Goal: Information Seeking & Learning: Learn about a topic

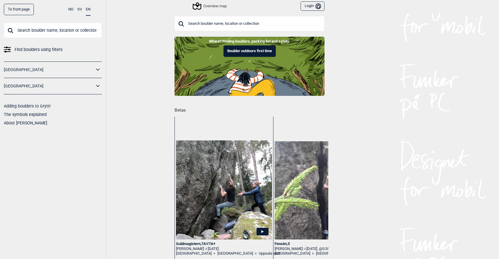
click at [43, 31] on input "text" at bounding box center [53, 30] width 98 height 15
click at [136, 144] on div "To front page NO SV EN Find boulders using filters [GEOGRAPHIC_DATA] [GEOGRAPHI…" at bounding box center [249, 129] width 499 height 259
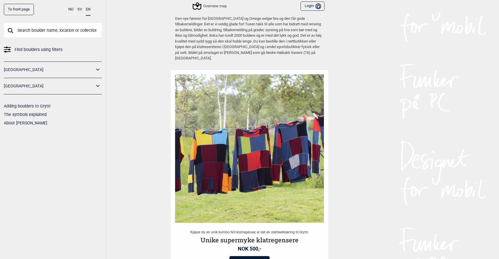
scroll to position [1085, 0]
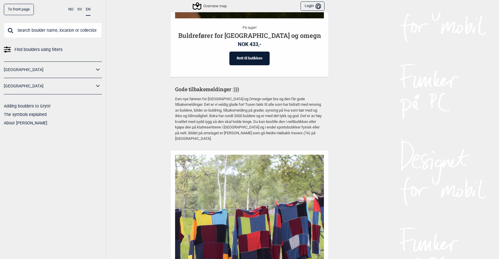
click at [43, 51] on span "Find boulders using filters" at bounding box center [39, 49] width 48 height 8
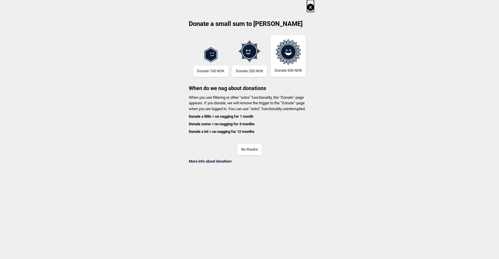
click at [246, 149] on button "No thanks" at bounding box center [249, 149] width 24 height 11
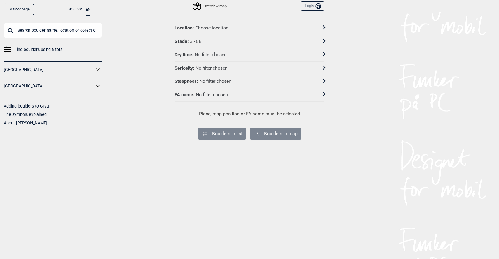
click at [216, 26] on div "Choose location" at bounding box center [211, 28] width 33 height 6
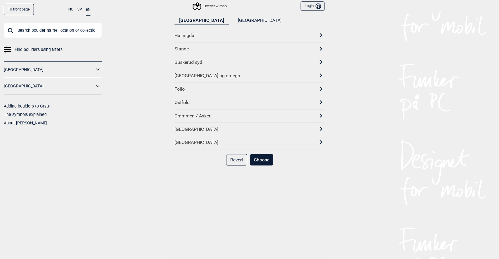
click at [191, 75] on div "[GEOGRAPHIC_DATA] og omegn" at bounding box center [243, 76] width 139 height 6
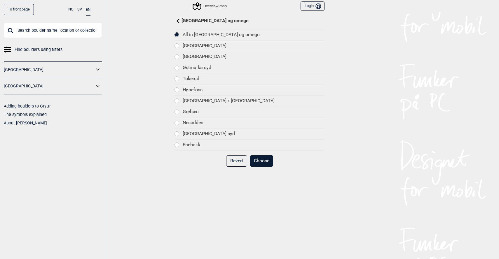
click at [179, 44] on div at bounding box center [177, 46] width 4 height 4
click at [267, 160] on button "Choose" at bounding box center [261, 160] width 23 height 11
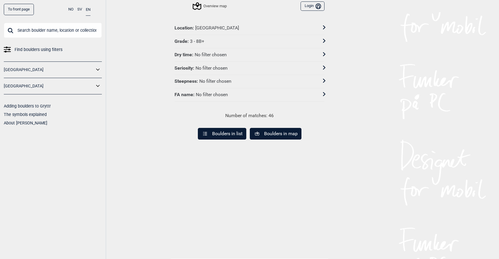
click at [226, 41] on div "Grade : 3 - 8B+" at bounding box center [245, 41] width 142 height 6
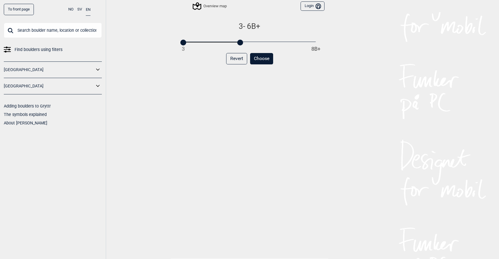
drag, startPoint x: 315, startPoint y: 43, endPoint x: 236, endPoint y: 45, distance: 78.5
click at [236, 45] on div "3 - 6B+ 3 8B+ Revert Choose" at bounding box center [249, 145] width 150 height 246
click at [207, 67] on div "Revert Choose" at bounding box center [249, 61] width 150 height 16
drag, startPoint x: 203, startPoint y: 44, endPoint x: 232, endPoint y: 45, distance: 29.5
click at [232, 45] on div "3 - 6B 3 8B+ Revert Choose" at bounding box center [249, 145] width 150 height 246
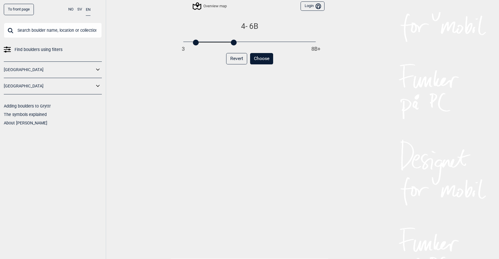
drag, startPoint x: 183, startPoint y: 41, endPoint x: 194, endPoint y: 38, distance: 12.1
click at [194, 38] on div "4 - 6B 3 8B+" at bounding box center [249, 33] width 132 height 23
click at [264, 57] on button "Choose" at bounding box center [261, 58] width 23 height 11
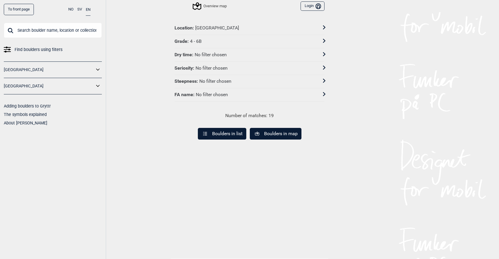
click at [281, 136] on button "Boulders in map" at bounding box center [276, 134] width 52 height 12
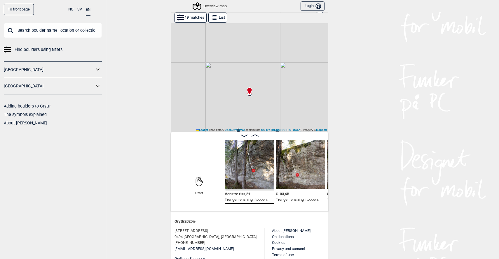
scroll to position [23, 0]
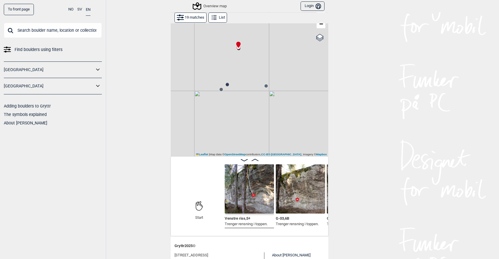
drag, startPoint x: 266, startPoint y: 113, endPoint x: 256, endPoint y: 41, distance: 72.5
click at [255, 41] on div "Gol [GEOGRAPHIC_DATA] Kolomoen [GEOGRAPHIC_DATA] [GEOGRAPHIC_DATA][PERSON_NAME]…" at bounding box center [249, 78] width 157 height 156
drag, startPoint x: 244, startPoint y: 111, endPoint x: 288, endPoint y: 54, distance: 72.2
click at [289, 53] on div "Gol [GEOGRAPHIC_DATA] Kolomoen [GEOGRAPHIC_DATA] [GEOGRAPHIC_DATA][PERSON_NAME]…" at bounding box center [249, 78] width 157 height 156
drag, startPoint x: 260, startPoint y: 79, endPoint x: 248, endPoint y: 104, distance: 27.3
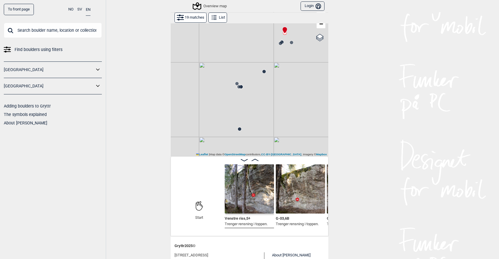
click at [248, 104] on div "Gol [GEOGRAPHIC_DATA] Kolomoen [GEOGRAPHIC_DATA] [GEOGRAPHIC_DATA][PERSON_NAME]…" at bounding box center [249, 78] width 157 height 156
drag, startPoint x: 248, startPoint y: 132, endPoint x: 276, endPoint y: 38, distance: 97.7
click at [276, 38] on div "Gol [GEOGRAPHIC_DATA] Kolomoen [GEOGRAPHIC_DATA] [GEOGRAPHIC_DATA][PERSON_NAME]…" at bounding box center [249, 78] width 157 height 156
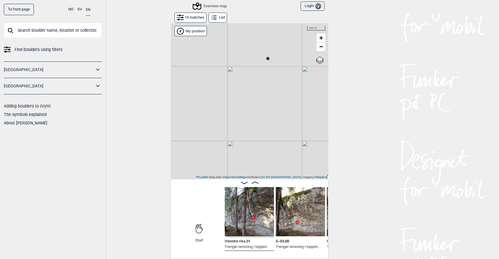
scroll to position [0, 0]
click at [196, 20] on button "19 matches" at bounding box center [190, 18] width 32 height 10
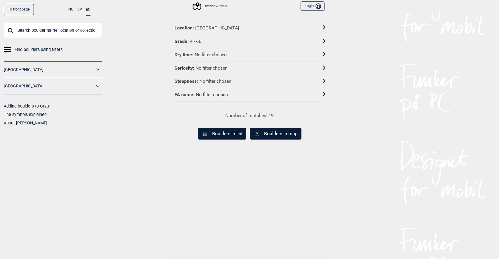
click at [216, 28] on div "[GEOGRAPHIC_DATA]" at bounding box center [217, 28] width 44 height 6
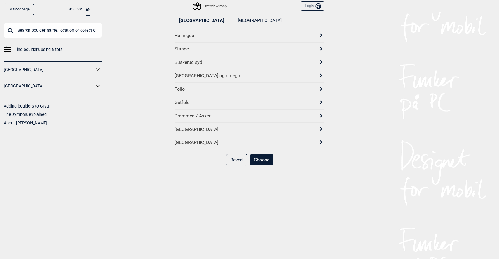
click at [213, 80] on div "[GEOGRAPHIC_DATA] og omegn" at bounding box center [249, 75] width 150 height 13
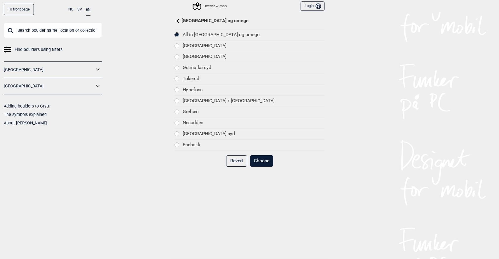
click at [179, 57] on div at bounding box center [177, 57] width 4 height 4
click at [265, 158] on button "Choose" at bounding box center [261, 160] width 23 height 11
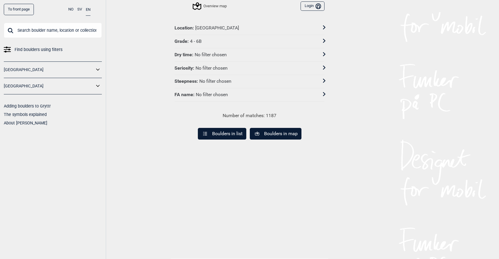
click at [276, 134] on button "Boulders in map" at bounding box center [276, 134] width 52 height 12
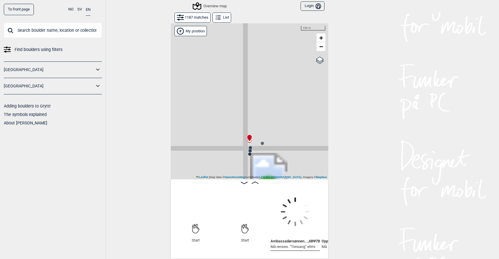
scroll to position [0, 46]
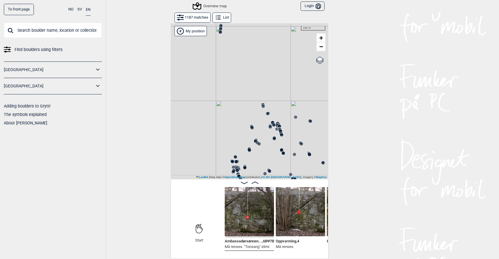
drag, startPoint x: 278, startPoint y: 143, endPoint x: 248, endPoint y: -1, distance: 146.9
click at [248, 0] on html "To front page NO SV EN Find boulders using filters [GEOGRAPHIC_DATA] [GEOGRAPHI…" at bounding box center [249, 129] width 499 height 259
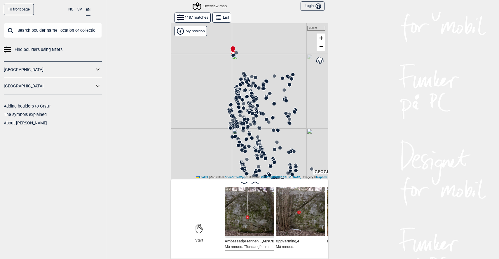
click at [248, 102] on icon at bounding box center [250, 104] width 5 height 5
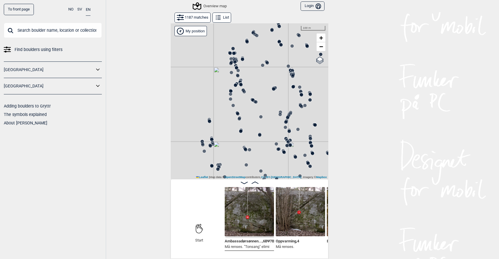
drag, startPoint x: 223, startPoint y: 105, endPoint x: 258, endPoint y: 151, distance: 57.5
click at [258, 151] on div "Gol [GEOGRAPHIC_DATA] Kolomoen [GEOGRAPHIC_DATA] [GEOGRAPHIC_DATA][PERSON_NAME]…" at bounding box center [249, 101] width 157 height 156
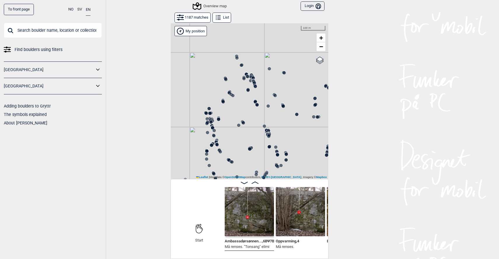
drag, startPoint x: 266, startPoint y: 134, endPoint x: 245, endPoint y: 140, distance: 22.1
click at [242, 192] on div "Gol [GEOGRAPHIC_DATA] Kolomoen [GEOGRAPHIC_DATA] [GEOGRAPHIC_DATA][PERSON_NAME]…" at bounding box center [249, 141] width 157 height 236
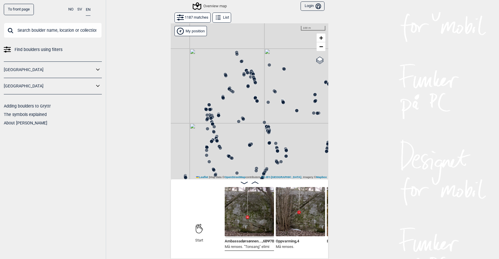
click at [250, 71] on icon at bounding box center [250, 73] width 5 height 5
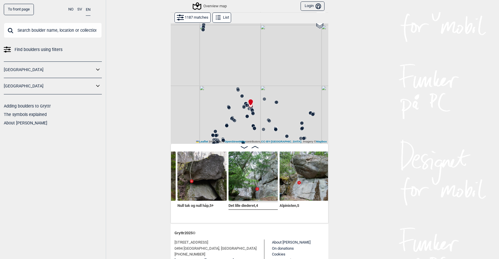
scroll to position [0, 1874]
click at [251, 102] on div at bounding box center [249, 100] width 5 height 5
click at [252, 108] on icon at bounding box center [252, 110] width 5 height 5
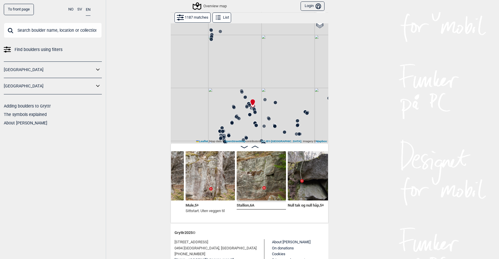
scroll to position [0, 1767]
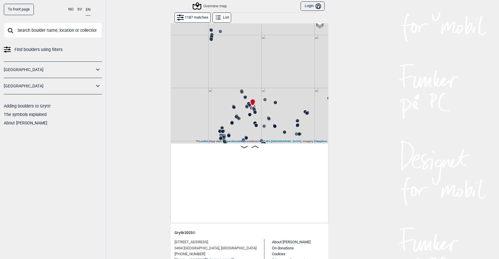
scroll to position [0, 1767]
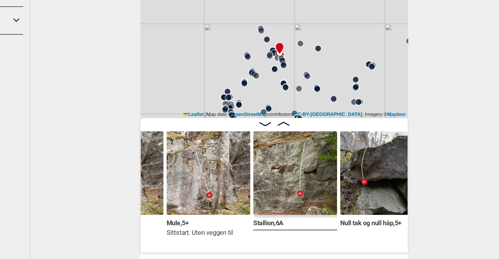
click at [251, 145] on span at bounding box center [254, 147] width 7 height 5
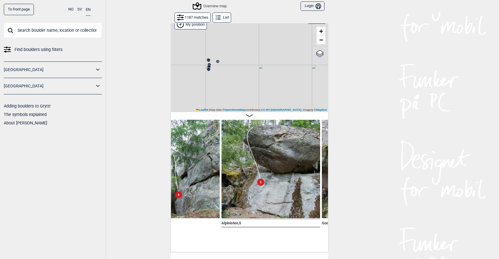
scroll to position [0, 2336]
click at [206, 3] on div "Overview map" at bounding box center [209, 6] width 33 height 7
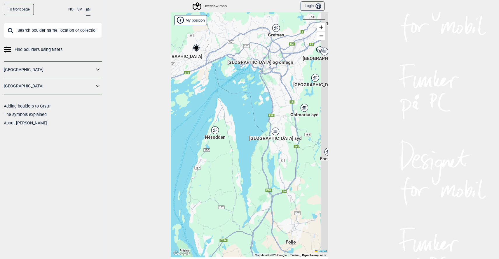
drag, startPoint x: 262, startPoint y: 171, endPoint x: 190, endPoint y: 47, distance: 144.0
click at [190, 47] on div "Brukerens posisjon Hallingdal Stange Buskerud syd Oslo og omegn Follo Østfold" at bounding box center [249, 134] width 157 height 245
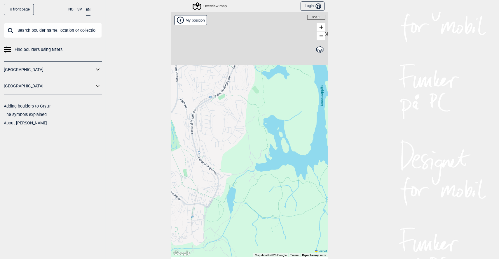
drag, startPoint x: 302, startPoint y: 69, endPoint x: 280, endPoint y: 242, distance: 174.9
click at [280, 242] on div "Brukerens posisjon Hallingdal Stange Buskerud syd Oslo og omegn Follo Østfold" at bounding box center [249, 134] width 157 height 245
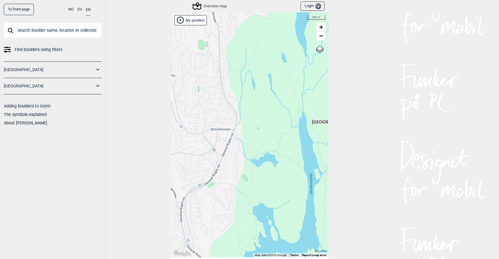
drag, startPoint x: 258, startPoint y: 136, endPoint x: 251, endPoint y: 223, distance: 87.2
click at [251, 223] on div "Brukerens posisjon Hallingdal Stange Buskerud syd Oslo og omegn Follo Østfold" at bounding box center [249, 134] width 157 height 245
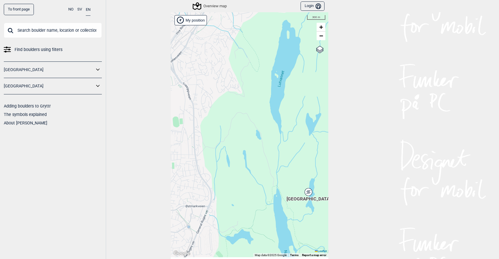
drag, startPoint x: 252, startPoint y: 130, endPoint x: 227, endPoint y: 207, distance: 80.9
click at [227, 207] on div "Brukerens posisjon Hallingdal Stange Buskerud syd Oslo og omegn Follo Østfold" at bounding box center [249, 134] width 157 height 245
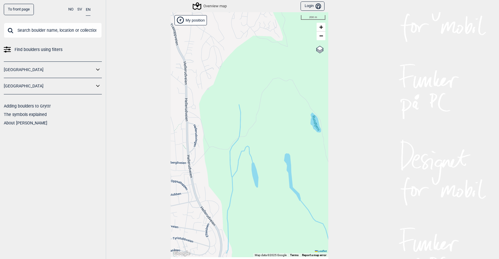
drag, startPoint x: 245, startPoint y: 153, endPoint x: 269, endPoint y: 151, distance: 23.7
click at [270, 151] on div "Brukerens posisjon Hallingdal Stange Buskerud syd Oslo og omegn Follo Østfold" at bounding box center [249, 134] width 157 height 245
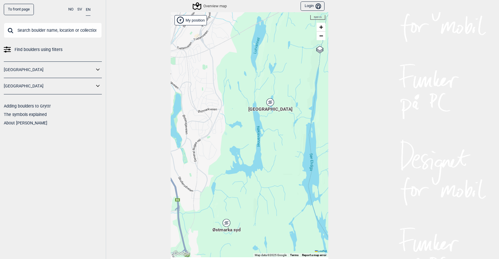
click at [268, 104] on icon at bounding box center [269, 103] width 7 height 8
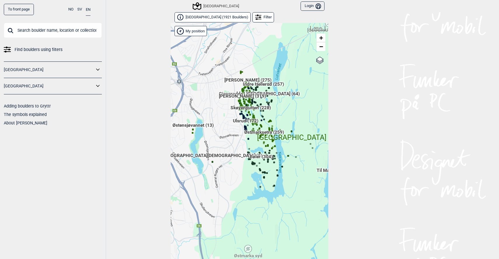
drag, startPoint x: 257, startPoint y: 141, endPoint x: 297, endPoint y: 133, distance: 41.1
click at [300, 130] on div "Brukerens posisjon Hallingdal Stange Buskerud syd Oslo og omegn Follo Østfold" at bounding box center [249, 145] width 157 height 245
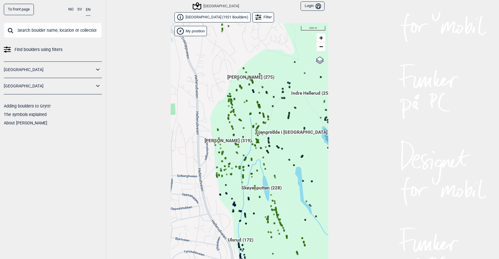
drag, startPoint x: 235, startPoint y: 103, endPoint x: 290, endPoint y: 150, distance: 72.2
click at [290, 150] on div "Brukerens posisjon Hallingdal Stange Buskerud syd Oslo og omegn Follo Østfold" at bounding box center [249, 145] width 157 height 245
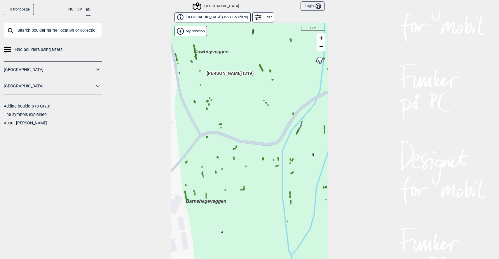
drag, startPoint x: 247, startPoint y: 139, endPoint x: 293, endPoint y: 139, distance: 45.8
click at [293, 139] on div "Brukerens posisjon Hallingdal Stange Buskerud syd Oslo og omegn Follo Østfold" at bounding box center [249, 145] width 157 height 245
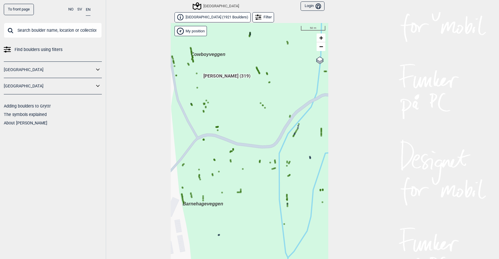
click at [299, 123] on circle at bounding box center [299, 124] width 2 height 2
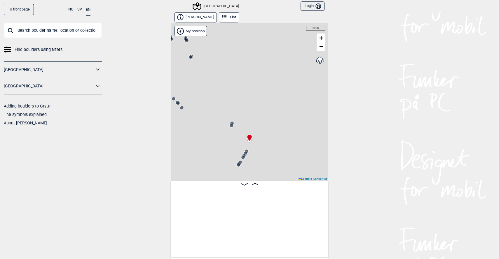
scroll to position [0, 14242]
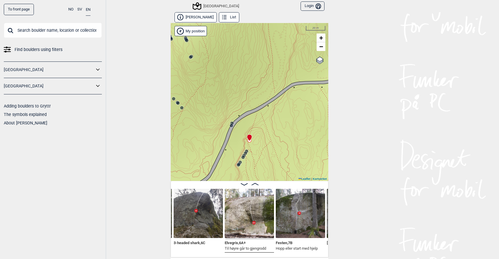
click at [256, 183] on icon at bounding box center [254, 184] width 7 height 2
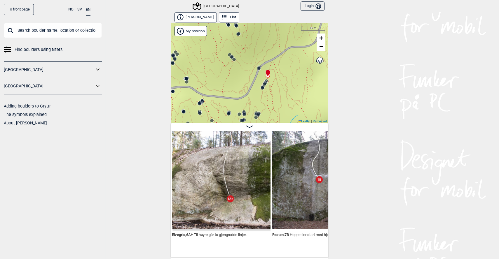
drag, startPoint x: 279, startPoint y: 75, endPoint x: 271, endPoint y: 42, distance: 34.2
click at [271, 42] on div "Speidersteinen Barnehageveggen Cowboyveggen Bølerveggen Sentrale Østmarka" at bounding box center [249, 73] width 157 height 100
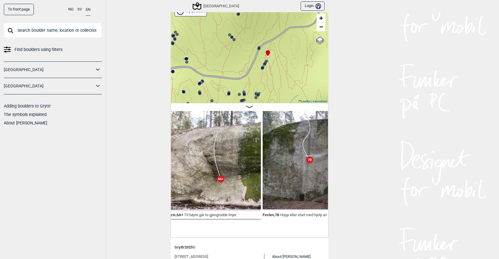
scroll to position [0, 14308]
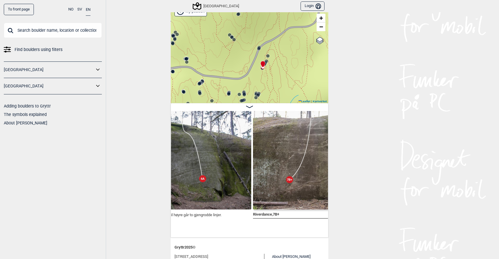
scroll to position [0, 14714]
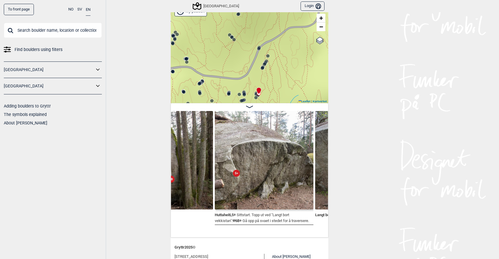
scroll to position [0, 15058]
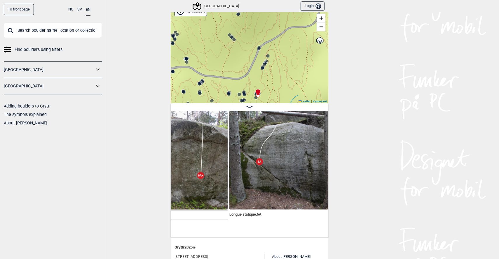
scroll to position [0, 15341]
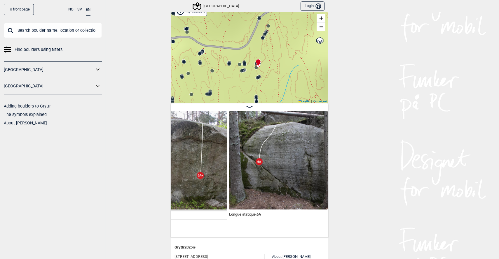
drag, startPoint x: 283, startPoint y: 85, endPoint x: 283, endPoint y: 56, distance: 29.5
click at [283, 56] on div "Speidersteinen Barnehageveggen Cowboyveggen Bølerveggen Sentrale Østmarka" at bounding box center [249, 53] width 157 height 100
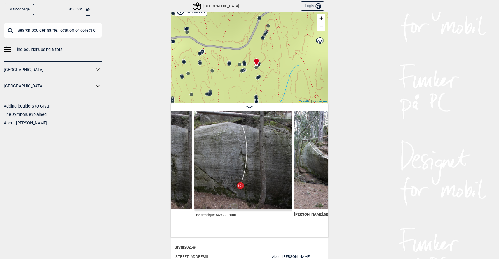
scroll to position [0, 15477]
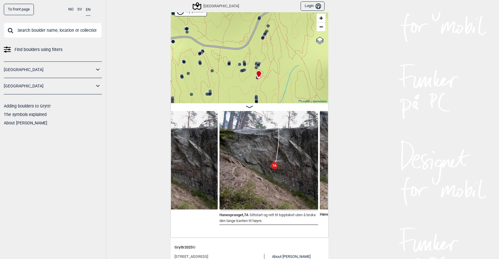
scroll to position [0, 15752]
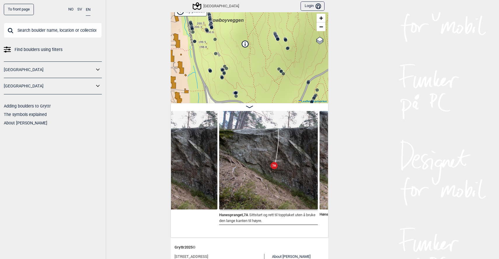
drag, startPoint x: 284, startPoint y: 63, endPoint x: 332, endPoint y: 128, distance: 81.1
click at [333, 128] on div "To front page NO SV EN Find boulders using filters Norge Sverige Adding boulder…" at bounding box center [249, 129] width 499 height 259
click at [274, 32] on circle at bounding box center [275, 34] width 4 height 4
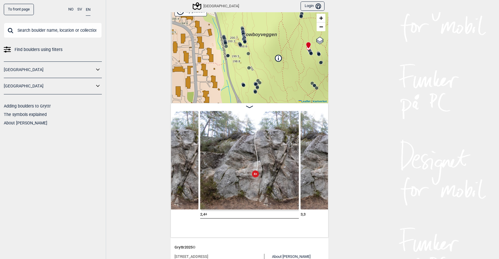
drag, startPoint x: 265, startPoint y: 73, endPoint x: 298, endPoint y: 76, distance: 33.4
click at [298, 76] on div "Speidersteinen Barnehageveggen Cowboyveggen Bølerveggen Sentrale Østmarka" at bounding box center [249, 53] width 157 height 100
click at [224, 35] on circle at bounding box center [224, 37] width 4 height 4
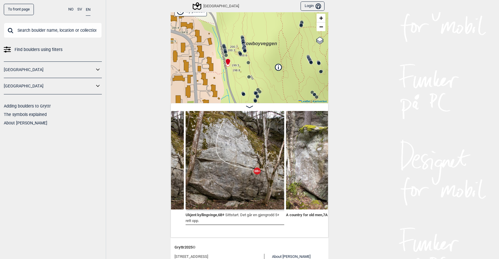
scroll to position [0, 9880]
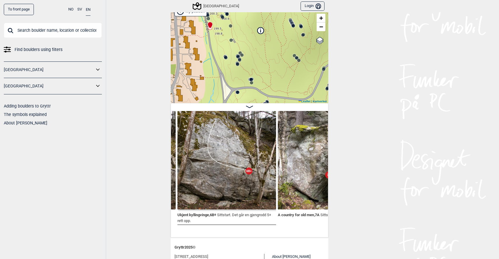
drag, startPoint x: 240, startPoint y: 80, endPoint x: 221, endPoint y: 42, distance: 42.8
click at [221, 42] on div "Speidersteinen Barnehageveggen Cowboyveggen Bølerveggen Sentrale Østmarka" at bounding box center [249, 53] width 157 height 100
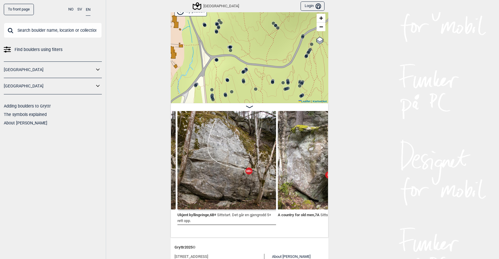
drag, startPoint x: 256, startPoint y: 62, endPoint x: 237, endPoint y: 27, distance: 39.8
click at [237, 27] on div "Speidersteinen Barnehageveggen Cowboyveggen Bølerveggen Sentrale Østmarka" at bounding box center [249, 53] width 157 height 100
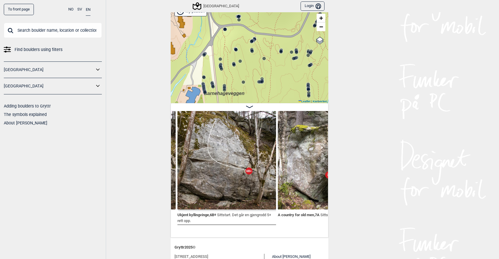
drag, startPoint x: 260, startPoint y: 68, endPoint x: 268, endPoint y: 42, distance: 27.7
click at [268, 42] on div "Speidersteinen Barnehageveggen Cowboyveggen Bølerveggen Sentrale Østmarka" at bounding box center [249, 53] width 157 height 100
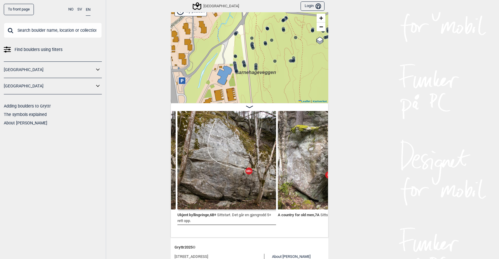
drag, startPoint x: 241, startPoint y: 78, endPoint x: 271, endPoint y: 57, distance: 37.5
click at [271, 57] on div "Speidersteinen Barnehageveggen Cowboyveggen Bølerveggen Sentrale Østmarka" at bounding box center [249, 53] width 157 height 100
click at [233, 61] on icon at bounding box center [234, 63] width 5 height 5
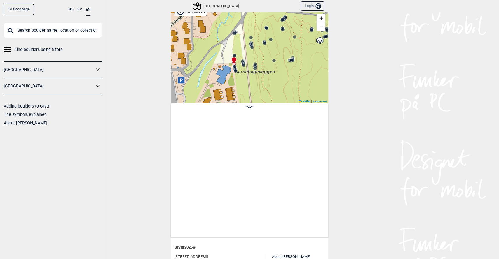
scroll to position [0, 11934]
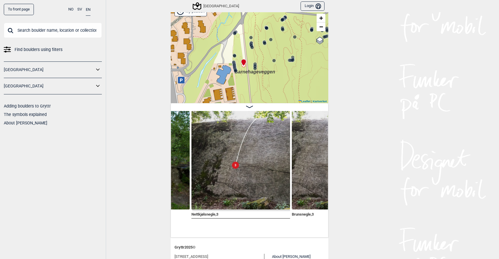
scroll to position [0, 13045]
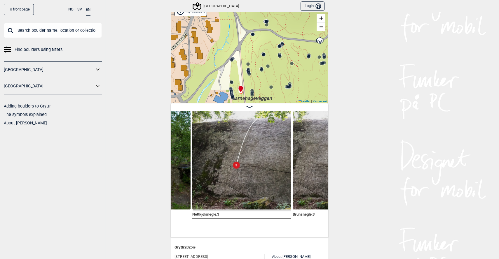
drag, startPoint x: 275, startPoint y: 75, endPoint x: 274, endPoint y: 131, distance: 56.0
click at [274, 131] on div "Nedre Hellerud List Speidersteinen Barnehageveggen Cowboyveggen Bølerveggen Sen…" at bounding box center [249, 114] width 157 height 245
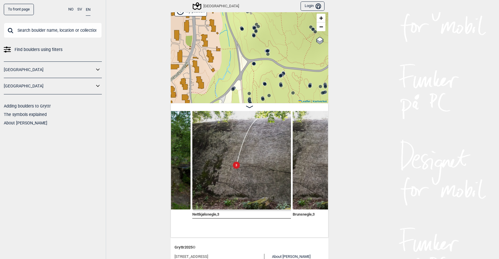
click at [267, 51] on circle at bounding box center [267, 50] width 3 height 3
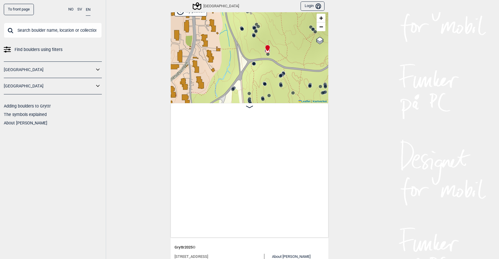
scroll to position [0, 11195]
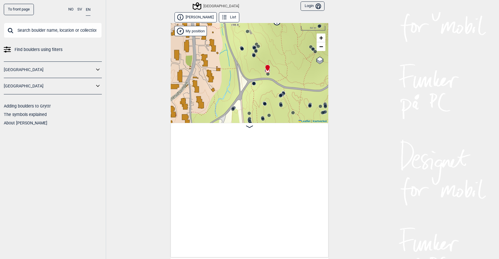
scroll to position [0, 11195]
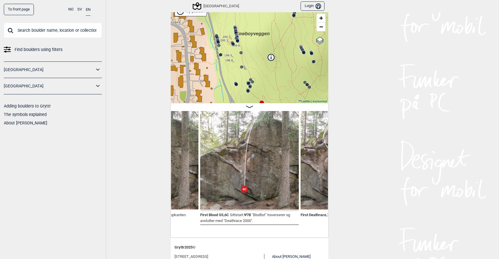
drag, startPoint x: 293, startPoint y: 49, endPoint x: 287, endPoint y: 105, distance: 55.7
click at [287, 105] on div "[PERSON_NAME] List Speidersteinen Barnehageveggen Cowboyveggen Bølerveggen [GEO…" at bounding box center [249, 114] width 157 height 245
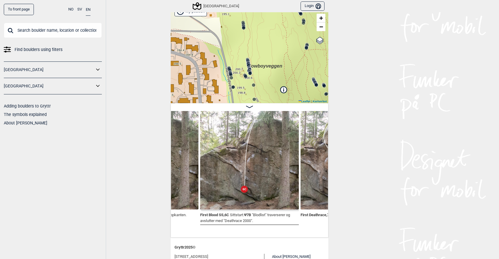
drag, startPoint x: 284, startPoint y: 62, endPoint x: 290, endPoint y: 96, distance: 34.6
click at [290, 96] on div "Speidersteinen Barnehageveggen Cowboyveggen Bølerveggen Sentrale Østmarka" at bounding box center [249, 53] width 157 height 100
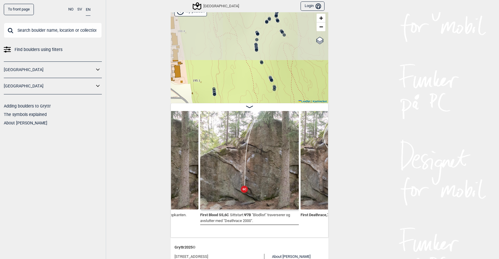
drag, startPoint x: 271, startPoint y: 48, endPoint x: 245, endPoint y: 125, distance: 81.0
click at [245, 124] on div "Nedre Hellerud List Speidersteinen Barnehageveggen Cowboyveggen Bølerveggen Sen…" at bounding box center [249, 114] width 157 height 245
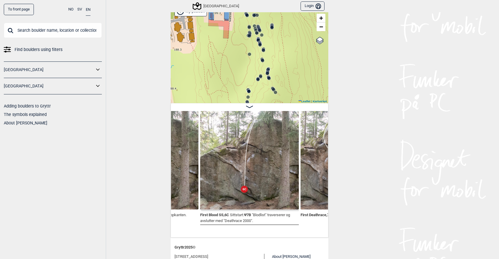
drag, startPoint x: 264, startPoint y: 69, endPoint x: 258, endPoint y: 136, distance: 66.7
click at [258, 136] on div "Nedre Hellerud List Speidersteinen Barnehageveggen Cowboyveggen Bølerveggen Sen…" at bounding box center [249, 114] width 157 height 245
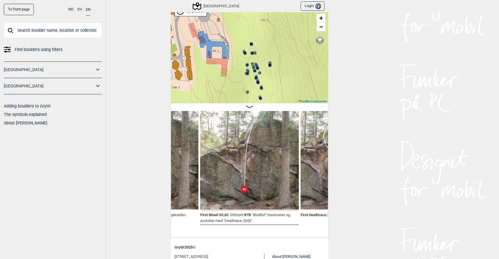
drag, startPoint x: 279, startPoint y: 66, endPoint x: 274, endPoint y: 85, distance: 19.4
click at [274, 85] on div "Speidersteinen Barnehageveggen Cowboyveggen Bølerveggen Sentrale Østmarka" at bounding box center [249, 53] width 157 height 100
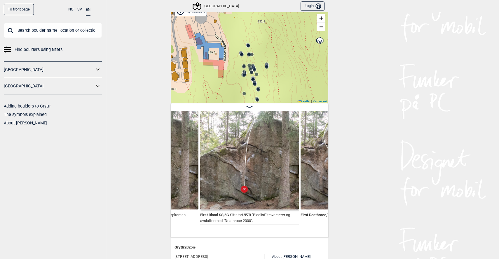
click at [252, 65] on icon at bounding box center [253, 67] width 5 height 5
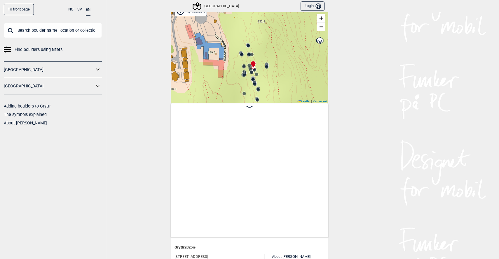
scroll to position [0, 1256]
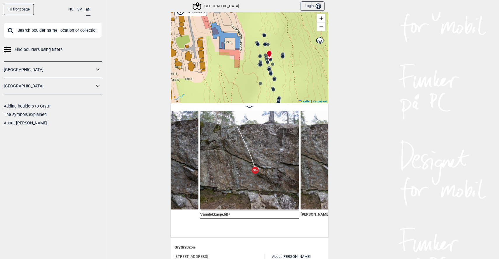
drag, startPoint x: 267, startPoint y: 75, endPoint x: 283, endPoint y: 65, distance: 19.3
click at [283, 65] on div "Speidersteinen Barnehageveggen Cowboyveggen Bølerveggen Sentrale Østmarka" at bounding box center [249, 53] width 157 height 100
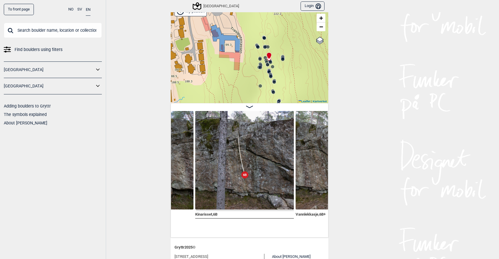
scroll to position [21, 0]
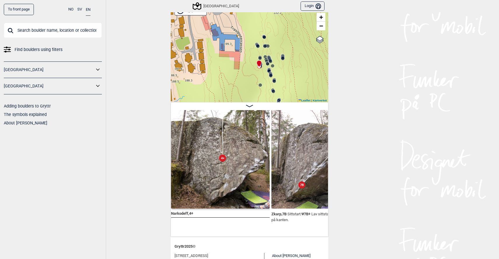
scroll to position [21, 0]
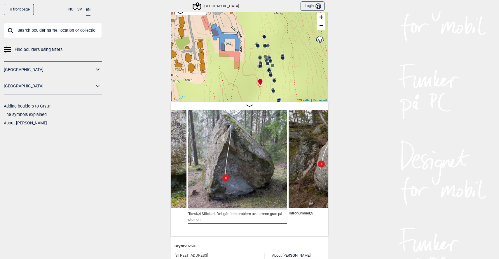
scroll to position [0, 5443]
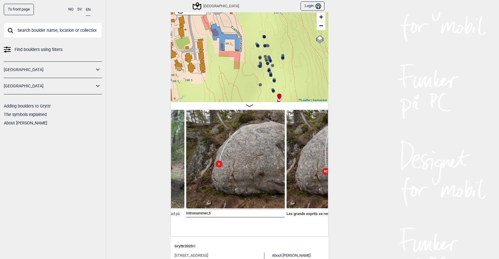
scroll to position [0, 5542]
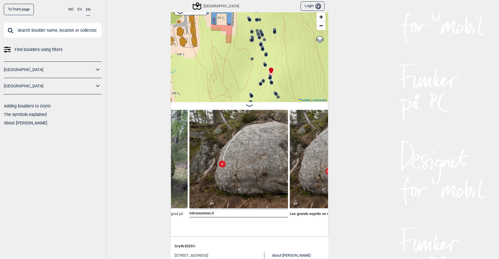
drag, startPoint x: 246, startPoint y: 82, endPoint x: 238, endPoint y: 57, distance: 26.8
click at [238, 57] on div "Speidersteinen Barnehageveggen Cowboyveggen Bølerveggen Sentrale Østmarka" at bounding box center [249, 52] width 157 height 100
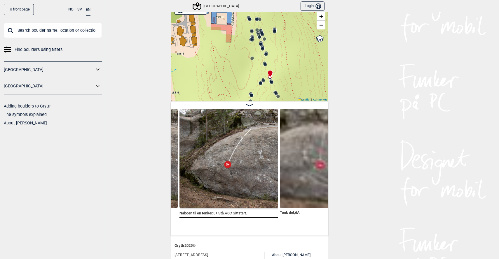
scroll to position [22, 0]
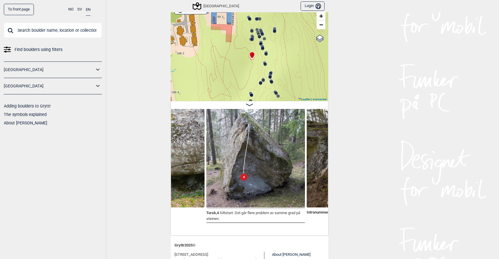
scroll to position [0, 5438]
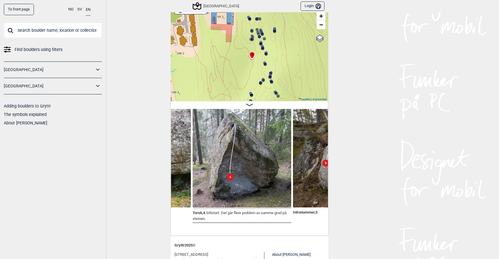
click at [238, 163] on img at bounding box center [241, 158] width 99 height 99
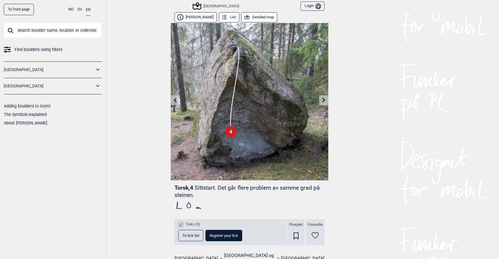
click at [323, 100] on icon at bounding box center [323, 100] width 5 height 5
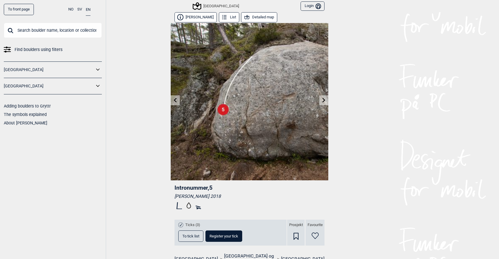
click at [323, 100] on icon at bounding box center [323, 100] width 5 height 5
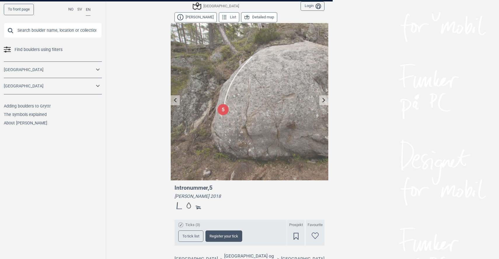
click at [323, 100] on div at bounding box center [249, 129] width 499 height 259
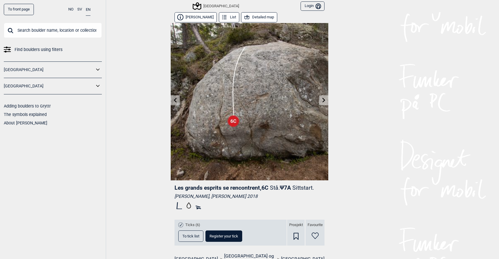
click at [323, 100] on icon at bounding box center [323, 100] width 5 height 5
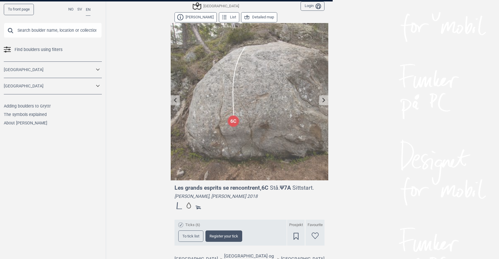
click at [323, 100] on div at bounding box center [249, 129] width 499 height 259
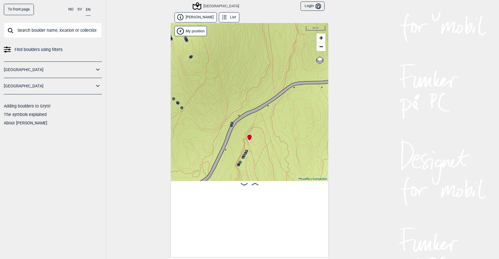
scroll to position [0, 14242]
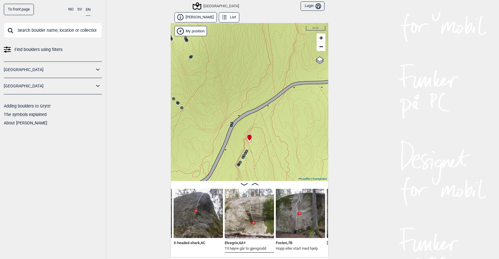
click at [256, 183] on icon at bounding box center [254, 184] width 7 height 2
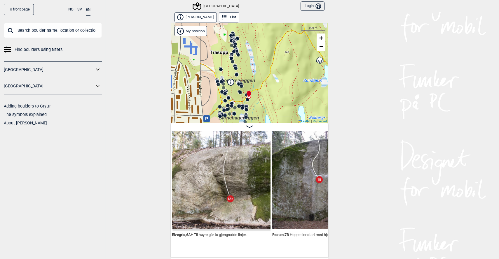
drag, startPoint x: 235, startPoint y: 73, endPoint x: 246, endPoint y: 69, distance: 11.0
click at [246, 69] on div "Speidersteinen Barnehageveggen Cowboyveggen Bølerveggen Sentrale Østmarka" at bounding box center [249, 73] width 157 height 100
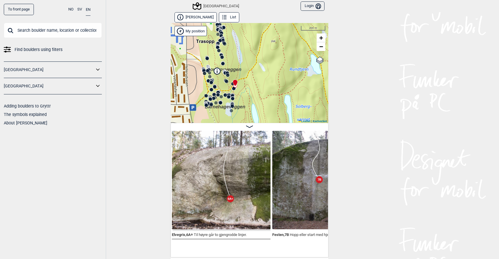
drag, startPoint x: 251, startPoint y: 86, endPoint x: 237, endPoint y: 80, distance: 15.2
click at [237, 80] on div "Speidersteinen Barnehageveggen Cowboyveggen Bølerveggen Sentrale Østmarka" at bounding box center [249, 73] width 157 height 100
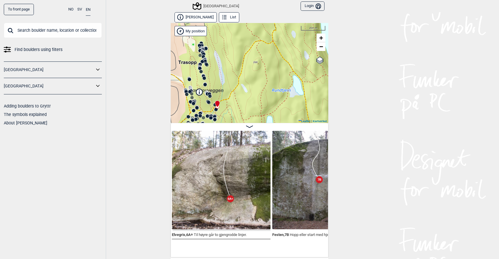
drag, startPoint x: 247, startPoint y: 50, endPoint x: 229, endPoint y: 71, distance: 27.1
click at [229, 71] on div "Speidersteinen Barnehageveggen Cowboyveggen Bølerveggen Sentrale Østmarka" at bounding box center [249, 73] width 157 height 100
click at [204, 18] on button "Nedre Hellerud" at bounding box center [195, 17] width 42 height 10
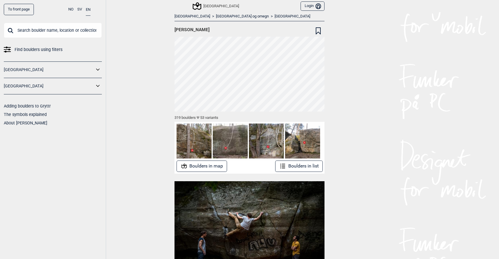
click at [199, 29] on span "Nedre Hellerud" at bounding box center [191, 30] width 35 height 6
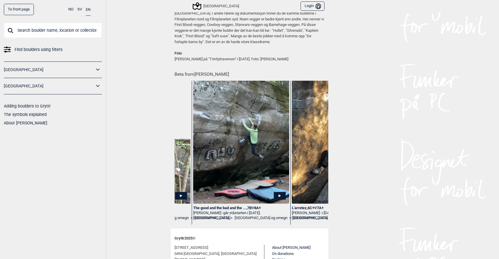
scroll to position [0, 2150]
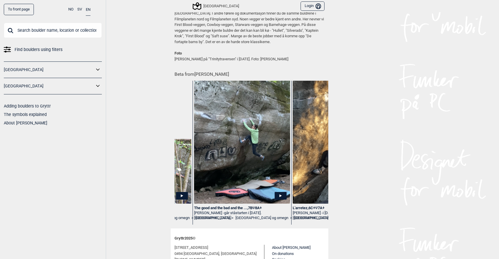
click at [280, 196] on icon at bounding box center [280, 196] width 12 height 8
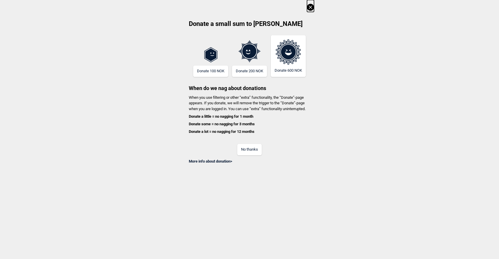
click at [253, 150] on button "No thanks" at bounding box center [249, 149] width 24 height 11
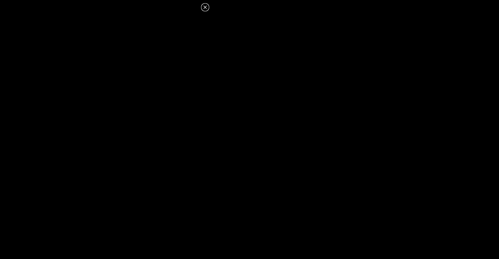
click at [204, 4] on icon at bounding box center [204, 7] width 7 height 7
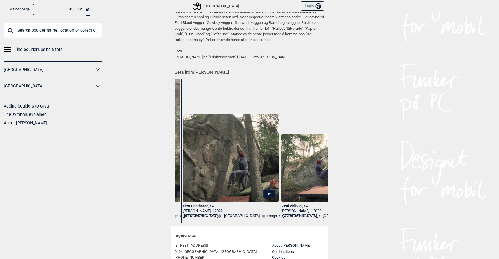
scroll to position [0, 4824]
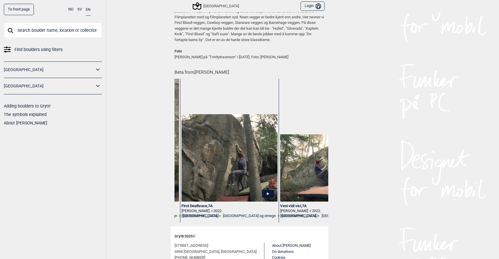
click at [211, 204] on div "First Deathrace , 7A" at bounding box center [229, 206] width 96 height 5
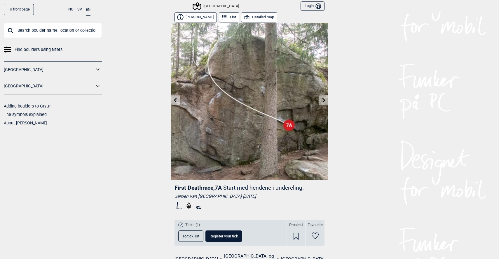
click at [261, 12] on button "Detailed map" at bounding box center [259, 17] width 36 height 10
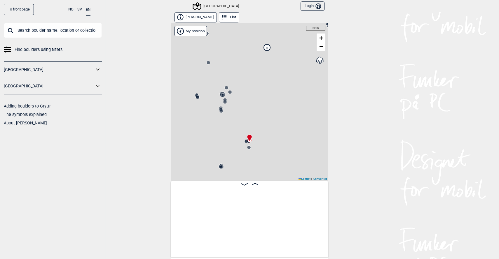
scroll to position [0, 10152]
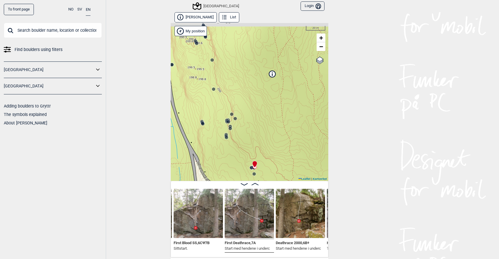
drag, startPoint x: 260, startPoint y: 133, endPoint x: 268, endPoint y: 170, distance: 37.9
click at [268, 170] on div "Speidersteinen Barnehageveggen Cowboyveggen Bølerveggen Sentrale Østmarka" at bounding box center [249, 102] width 157 height 158
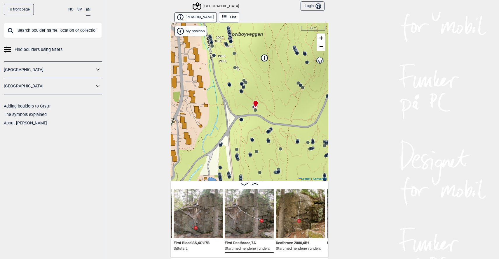
drag, startPoint x: 274, startPoint y: 175, endPoint x: 266, endPoint y: 108, distance: 67.5
click at [266, 108] on div "Speidersteinen Barnehageveggen Cowboyveggen Bølerveggen Sentrale Østmarka" at bounding box center [249, 102] width 157 height 158
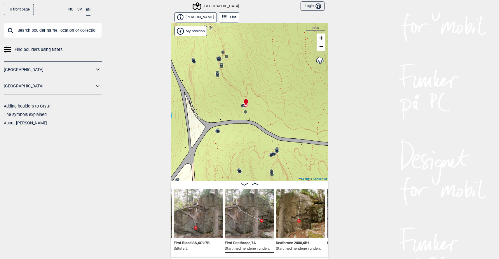
click at [201, 240] on span "First Blood SS , 6C Ψ 7B" at bounding box center [191, 243] width 36 height 6
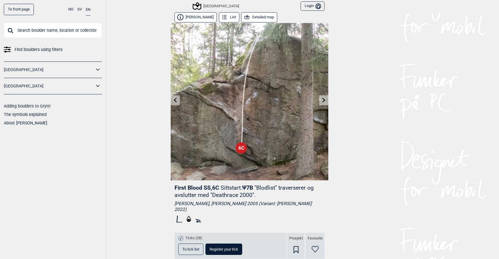
click at [177, 101] on icon at bounding box center [175, 100] width 5 height 5
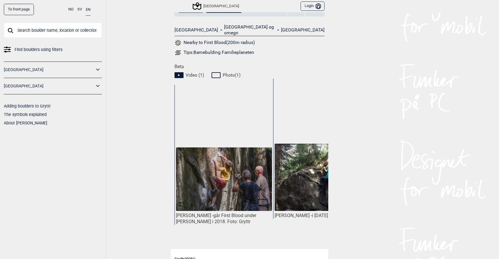
scroll to position [230, 0]
click at [204, 160] on img at bounding box center [224, 179] width 96 height 64
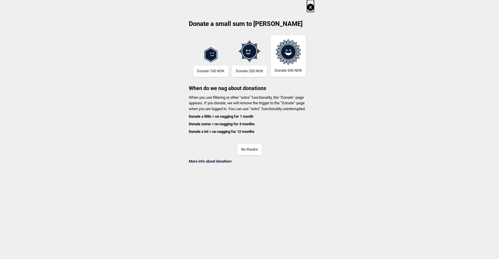
click at [243, 144] on button "No thanks" at bounding box center [249, 149] width 24 height 11
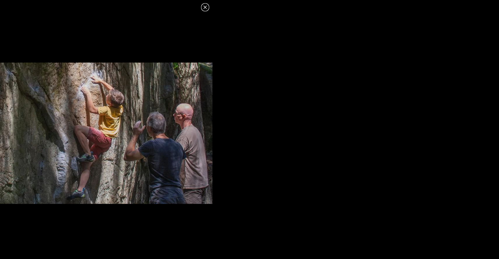
scroll to position [0, 0]
click at [109, 147] on img at bounding box center [106, 133] width 212 height 141
click at [204, 11] on div at bounding box center [106, 133] width 212 height 244
click at [206, 6] on icon at bounding box center [204, 7] width 3 height 3
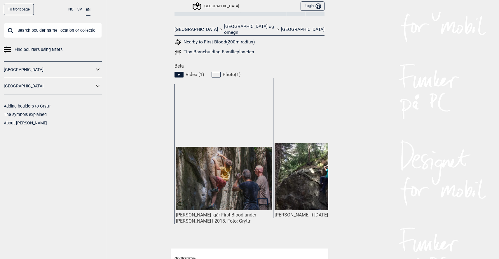
click at [239, 119] on div "Alfred Kirkebø - går First Blood under Buldremaraton i 2018. Foto: Gryttr" at bounding box center [223, 154] width 99 height 140
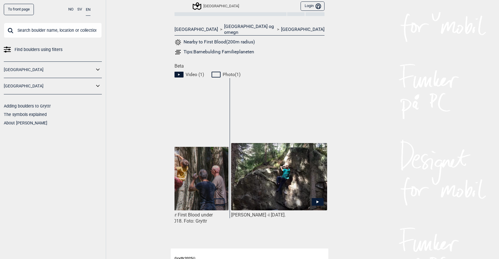
scroll to position [0, 43]
click at [314, 198] on icon at bounding box center [317, 202] width 12 height 8
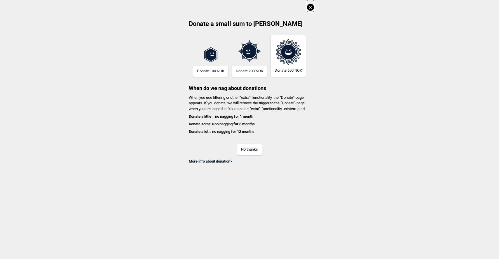
click at [249, 154] on button "No thanks" at bounding box center [249, 149] width 24 height 11
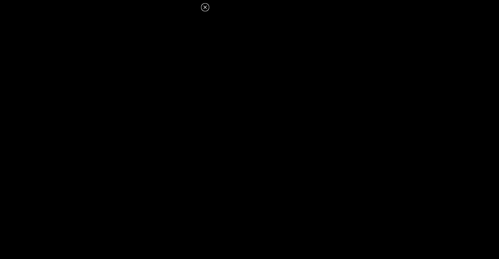
click at [206, 7] on icon at bounding box center [204, 7] width 7 height 7
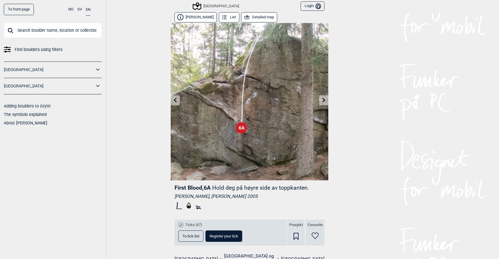
scroll to position [0, 0]
click at [48, 51] on span "Find boulders using filters" at bounding box center [39, 49] width 48 height 8
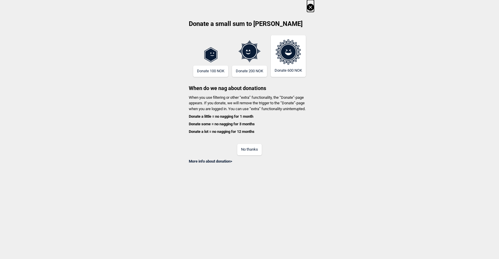
click at [251, 148] on button "No thanks" at bounding box center [249, 149] width 24 height 11
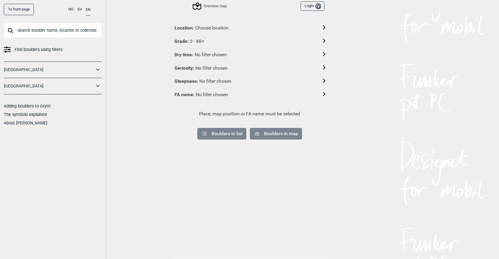
click at [45, 34] on input "text" at bounding box center [53, 30] width 98 height 15
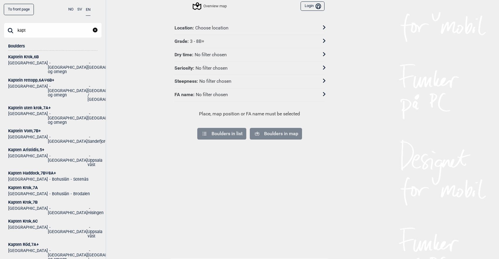
type input "kapt"
click at [30, 59] on ul "Norge Oslo og omegn Sentrale Østmarka" at bounding box center [52, 66] width 89 height 15
click at [26, 58] on div "Kaptein Krok , 6B" at bounding box center [52, 57] width 89 height 4
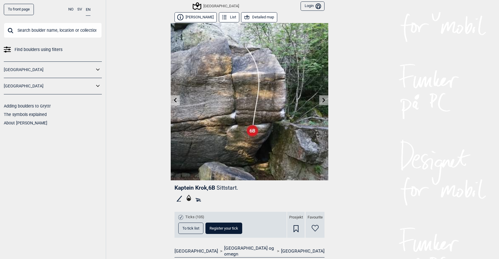
click at [254, 16] on button "Detailed map" at bounding box center [259, 17] width 36 height 10
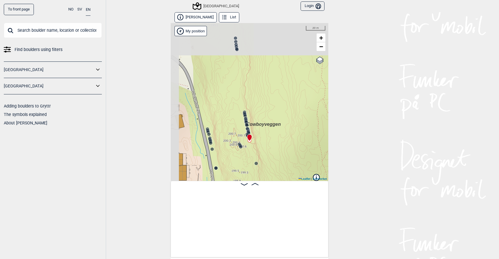
scroll to position [0, 8230]
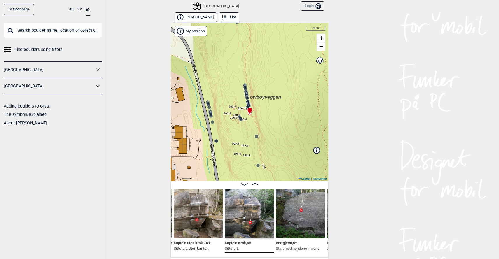
drag, startPoint x: 267, startPoint y: 153, endPoint x: 267, endPoint y: 127, distance: 26.5
click at [268, 126] on div "Speidersteinen Barnehageveggen Cowboyveggen Bølerveggen Sentrale Østmarka" at bounding box center [249, 102] width 157 height 158
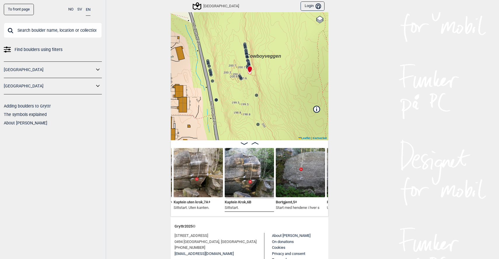
scroll to position [45, 0]
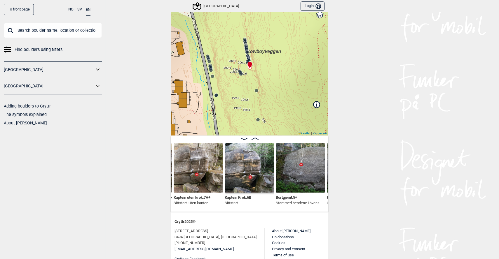
click at [250, 175] on img at bounding box center [249, 167] width 49 height 49
